Goal: Use online tool/utility: Use online tool/utility

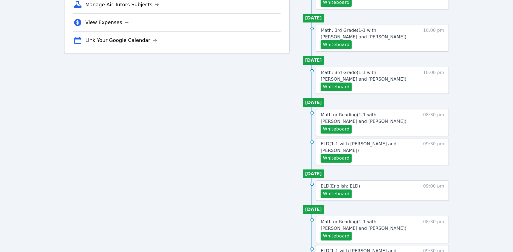
scroll to position [175, 0]
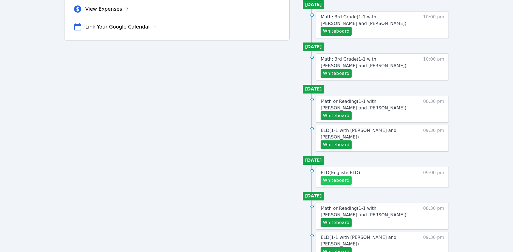
click at [342, 176] on button "Whiteboard" at bounding box center [336, 180] width 31 height 9
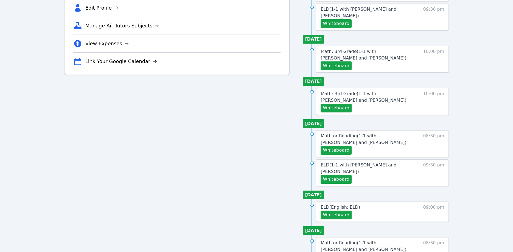
scroll to position [175, 0]
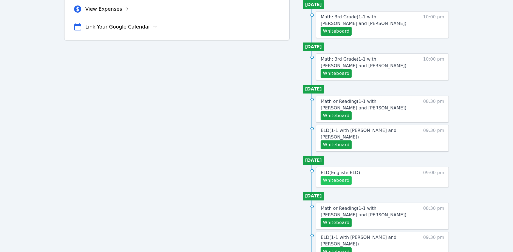
click at [338, 176] on button "Whiteboard" at bounding box center [336, 180] width 31 height 9
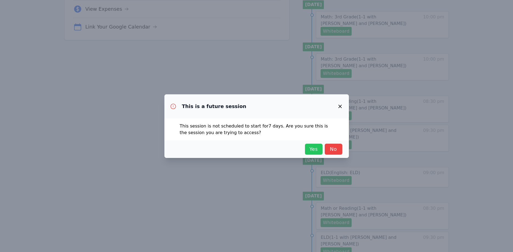
click at [310, 150] on span "Yes" at bounding box center [314, 150] width 12 height 8
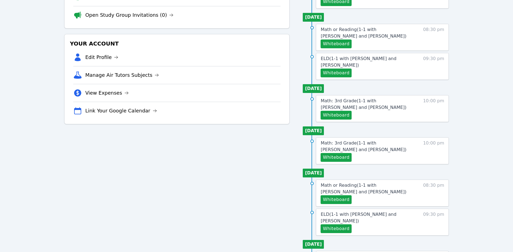
scroll to position [0, 0]
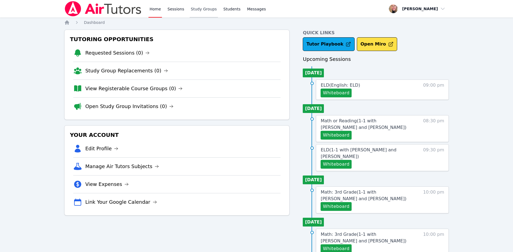
click at [203, 10] on link "Study Groups" at bounding box center [204, 9] width 28 height 18
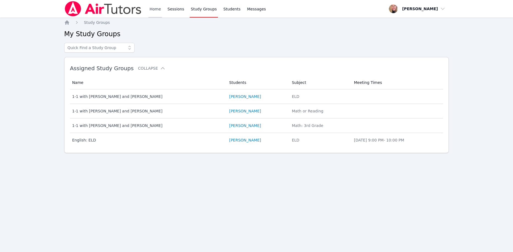
click at [152, 9] on link "Home" at bounding box center [155, 9] width 13 height 18
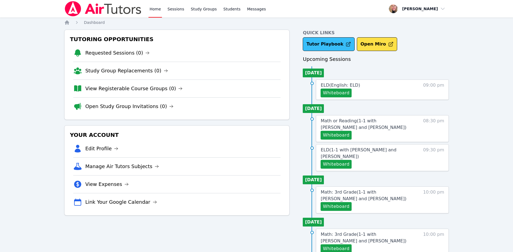
click at [314, 46] on link "Tutor Playbook" at bounding box center [329, 44] width 52 height 14
